Goal: Task Accomplishment & Management: Complete application form

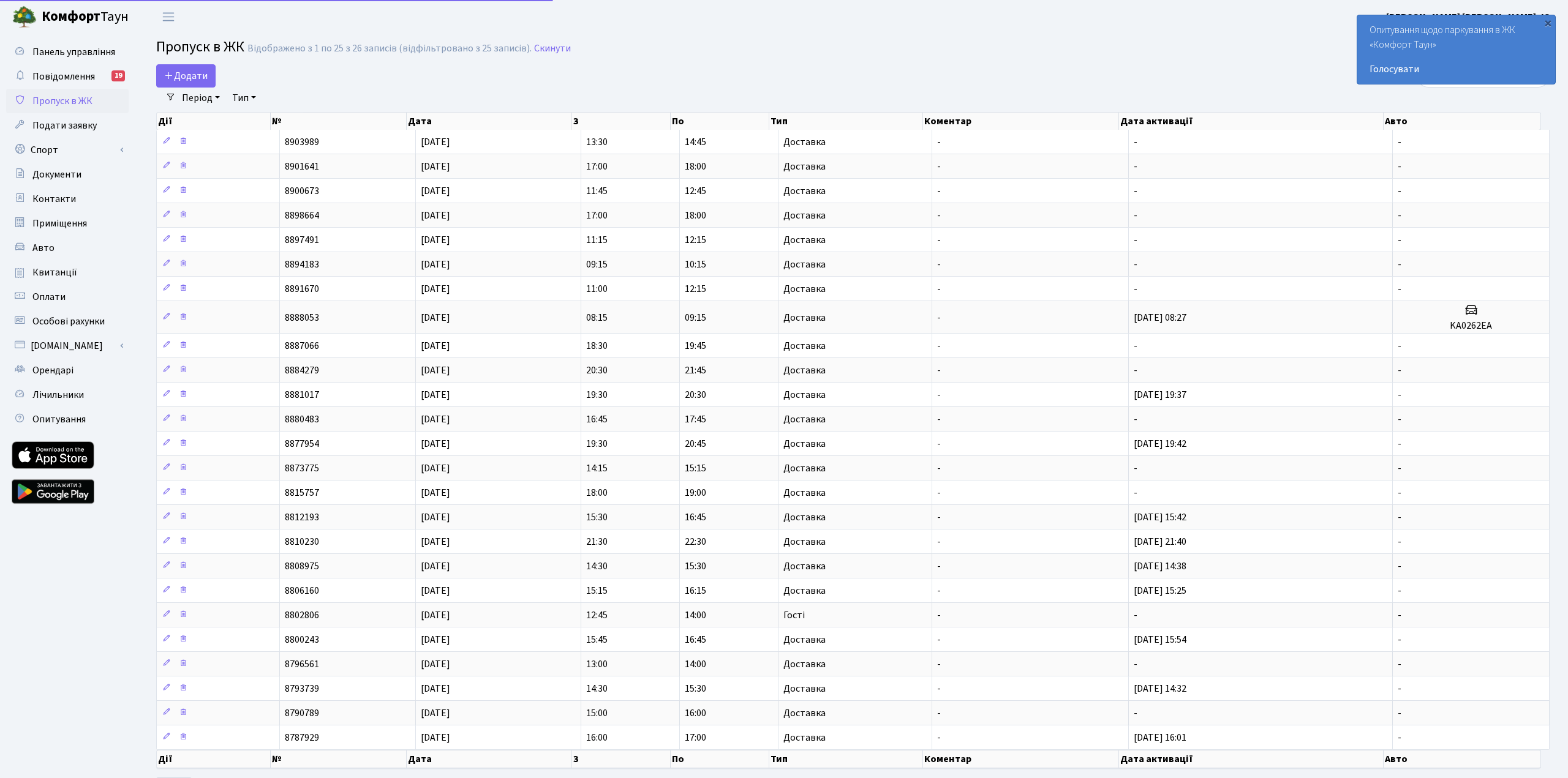
select select "25"
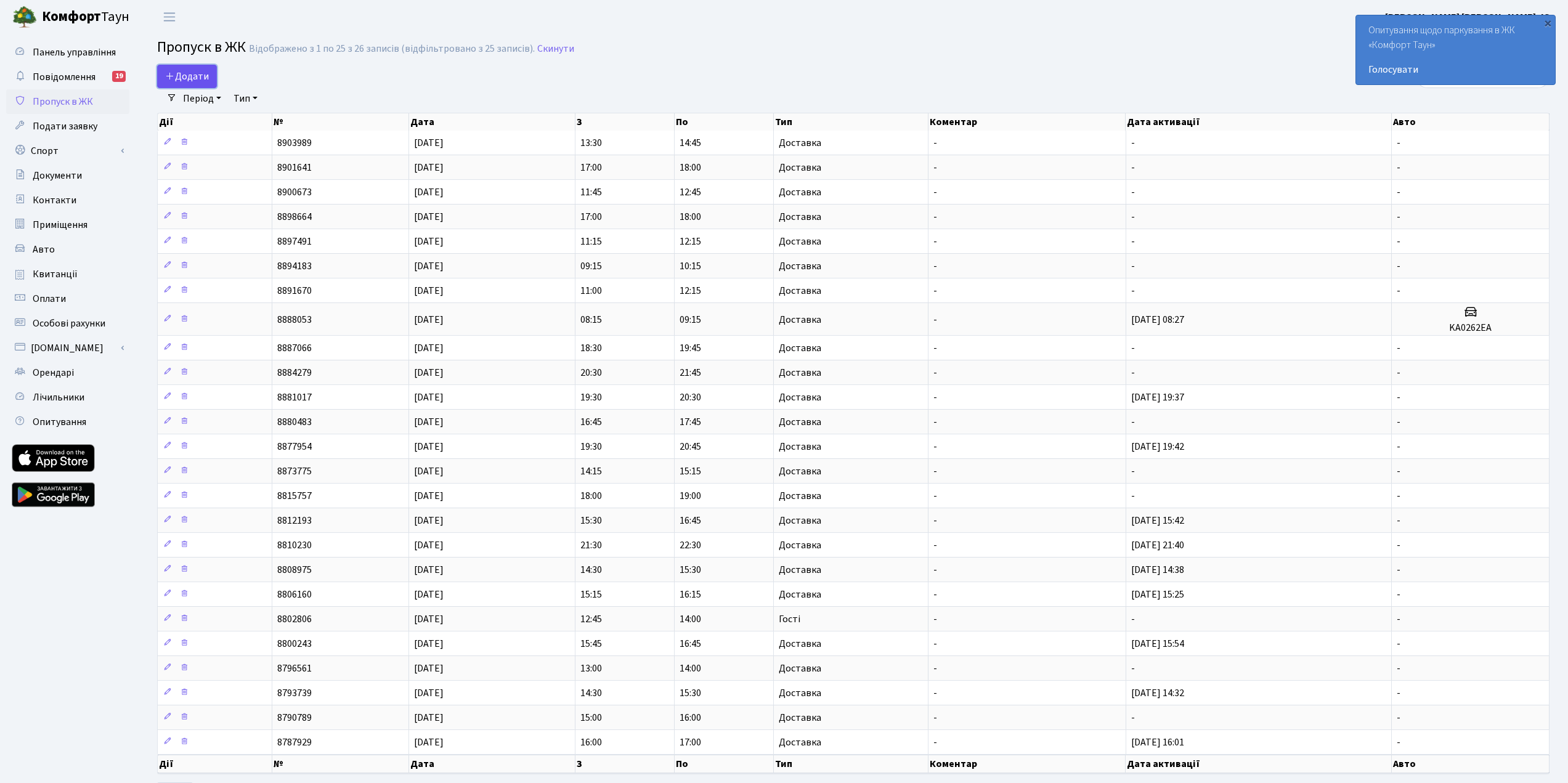
click at [183, 70] on span "Додати" at bounding box center [186, 77] width 43 height 13
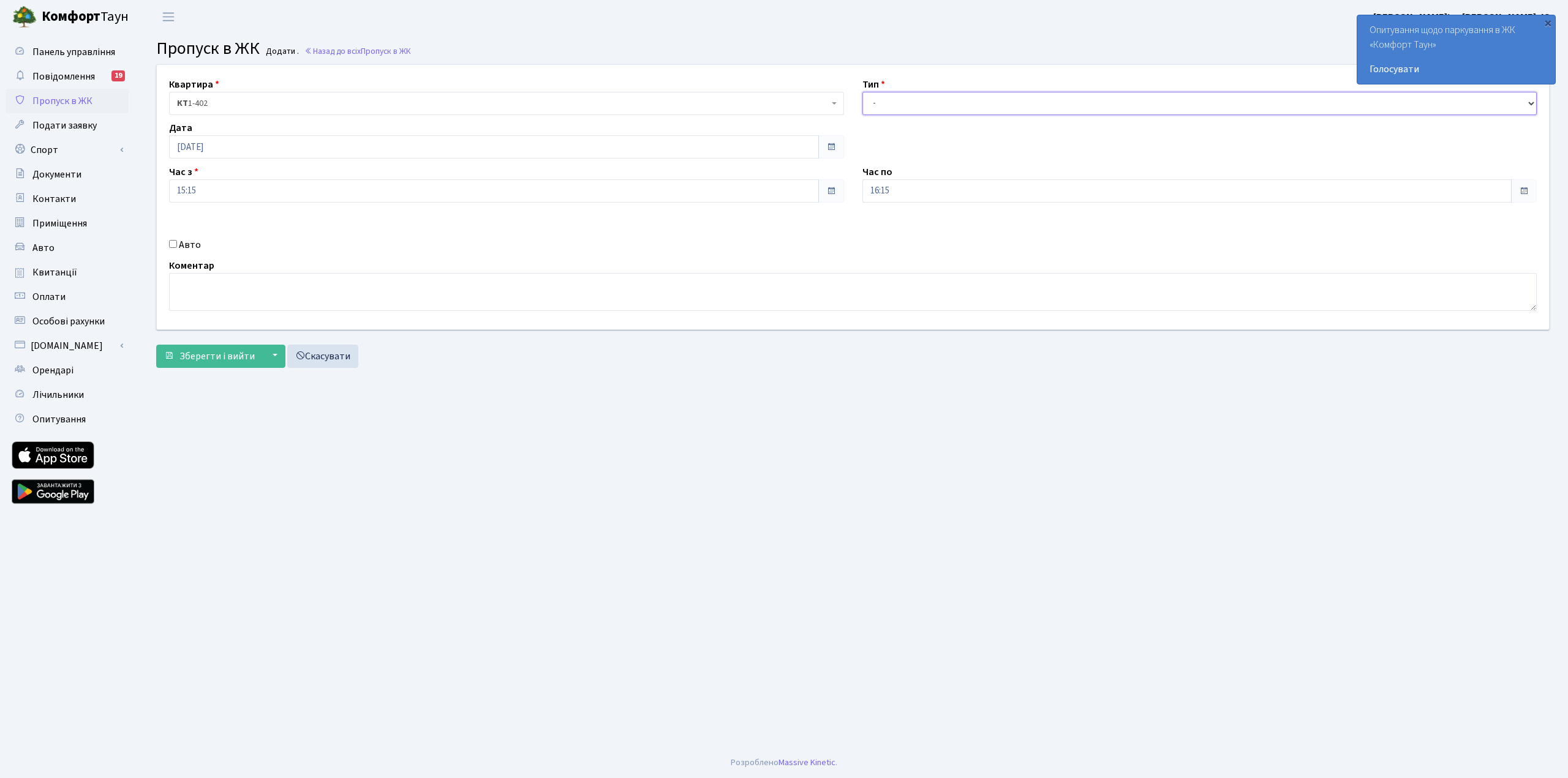
click at [886, 103] on select "- Доставка Таксі Гості Сервіс" at bounding box center [1200, 103] width 675 height 23
select select "1"
click at [862, 91] on select "- Доставка Таксі Гості Сервіс" at bounding box center [1200, 103] width 675 height 23
click at [217, 357] on span "Зберегти і вийти" at bounding box center [217, 356] width 75 height 13
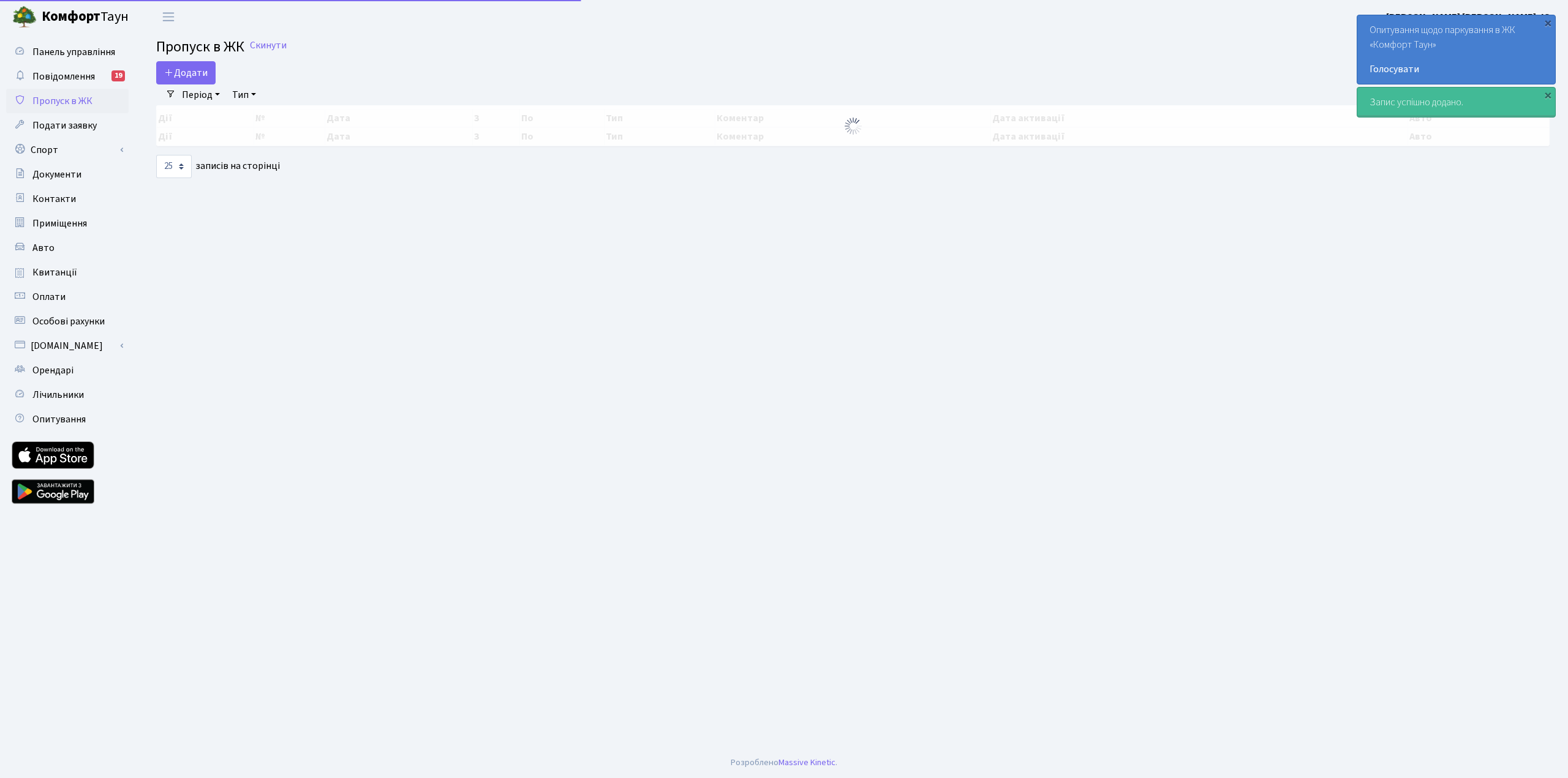
select select "25"
